Goal: Task Accomplishment & Management: Use online tool/utility

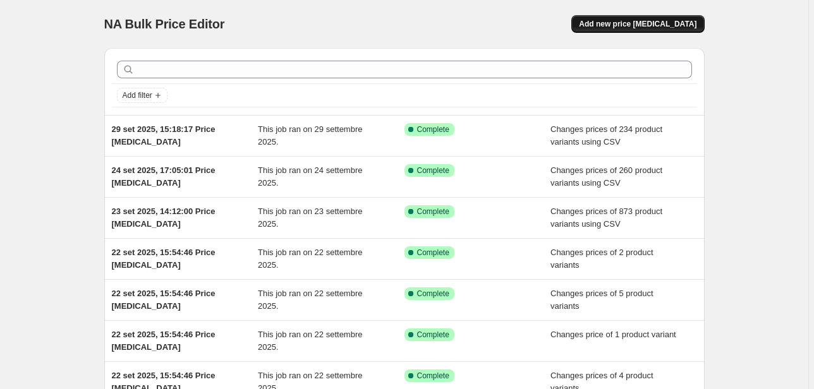
click at [651, 30] on button "Add new price [MEDICAL_DATA]" at bounding box center [637, 24] width 133 height 18
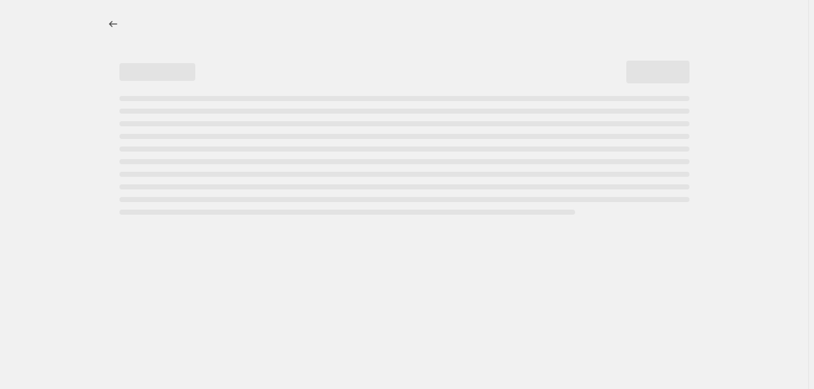
select select "percentage"
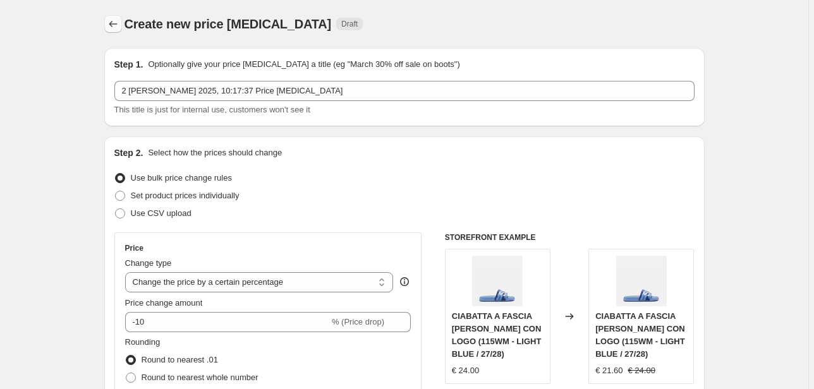
click at [118, 23] on icon "Price change jobs" at bounding box center [113, 24] width 13 height 13
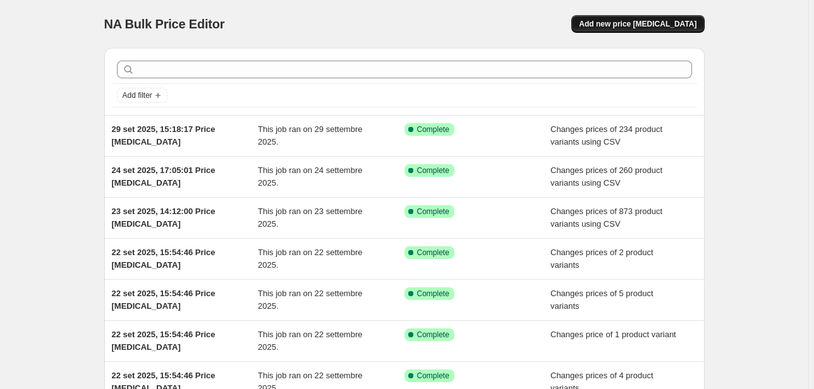
click at [671, 23] on span "Add new price [MEDICAL_DATA]" at bounding box center [637, 24] width 117 height 10
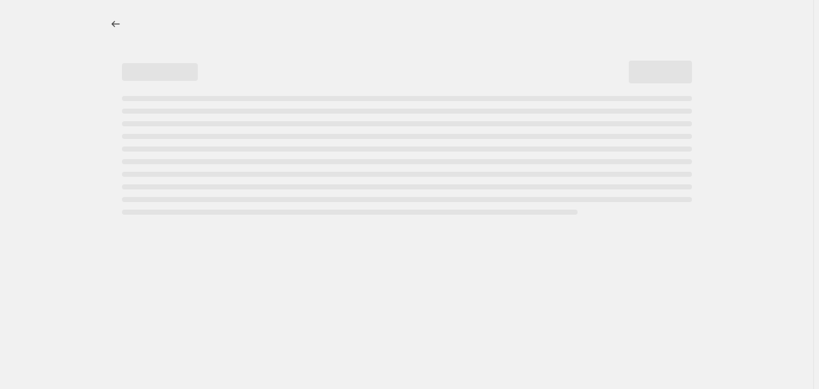
select select "percentage"
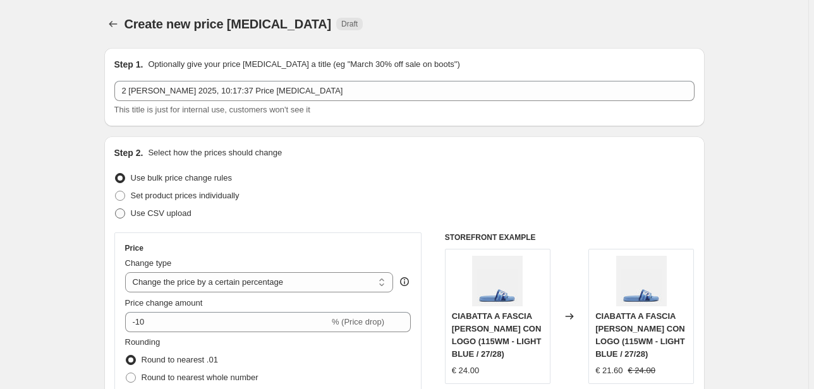
click at [165, 213] on span "Use CSV upload" at bounding box center [161, 212] width 61 height 9
click at [116, 209] on input "Use CSV upload" at bounding box center [115, 208] width 1 height 1
radio input "true"
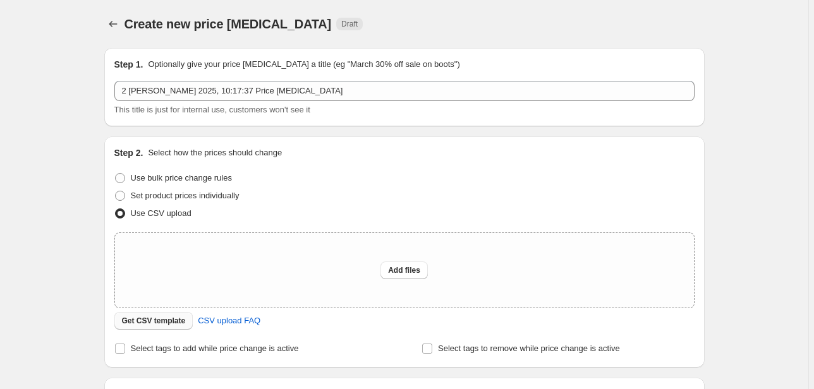
click at [160, 324] on span "Get CSV template" at bounding box center [154, 321] width 64 height 10
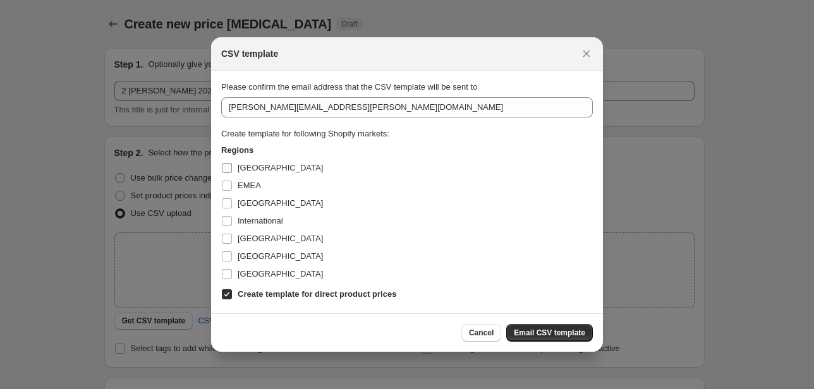
click at [243, 172] on span "[GEOGRAPHIC_DATA]" at bounding box center [279, 167] width 85 height 9
click at [232, 172] on input "[GEOGRAPHIC_DATA]" at bounding box center [227, 168] width 10 height 10
checkbox input "true"
click at [243, 201] on span "[GEOGRAPHIC_DATA]" at bounding box center [279, 202] width 85 height 9
click at [232, 201] on input "[GEOGRAPHIC_DATA]" at bounding box center [227, 203] width 10 height 10
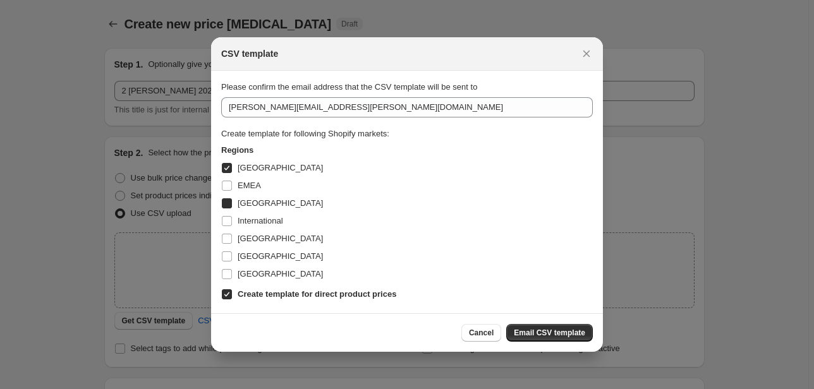
checkbox input "true"
click at [243, 187] on span "EMEA" at bounding box center [248, 185] width 23 height 9
click at [232, 187] on input "EMEA" at bounding box center [227, 186] width 10 height 10
checkbox input "true"
click at [253, 220] on span "International" at bounding box center [259, 220] width 45 height 9
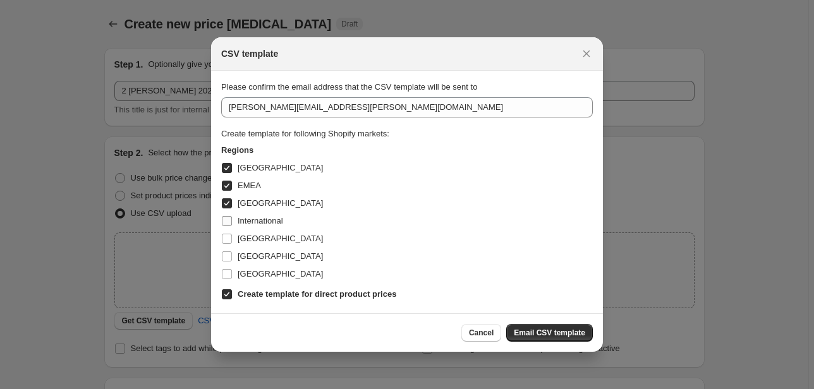
click at [232, 220] on input "International" at bounding box center [227, 221] width 10 height 10
checkbox input "true"
click at [247, 237] on span "[GEOGRAPHIC_DATA]" at bounding box center [279, 238] width 85 height 9
click at [232, 237] on input "[GEOGRAPHIC_DATA]" at bounding box center [227, 239] width 10 height 10
checkbox input "true"
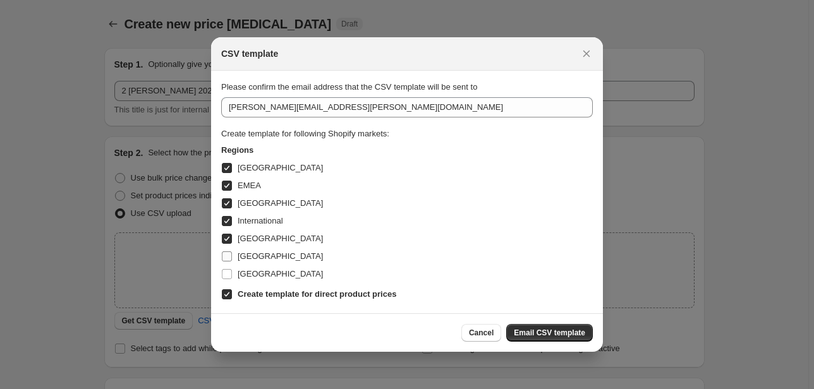
click at [246, 259] on span "[GEOGRAPHIC_DATA]" at bounding box center [279, 255] width 85 height 9
click at [232, 259] on input "[GEOGRAPHIC_DATA]" at bounding box center [227, 256] width 10 height 10
checkbox input "true"
click at [255, 279] on span "[GEOGRAPHIC_DATA]" at bounding box center [279, 273] width 85 height 9
click at [232, 279] on input "[GEOGRAPHIC_DATA]" at bounding box center [227, 274] width 10 height 10
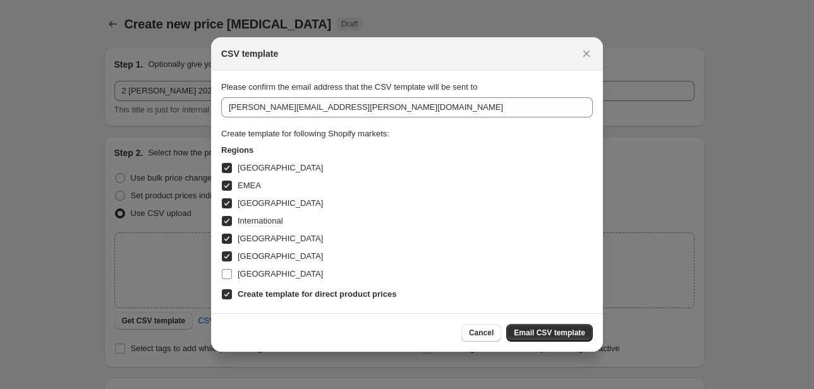
checkbox input "true"
click at [559, 334] on span "Email CSV template" at bounding box center [549, 333] width 71 height 10
